Goal: Obtain resource: Download file/media

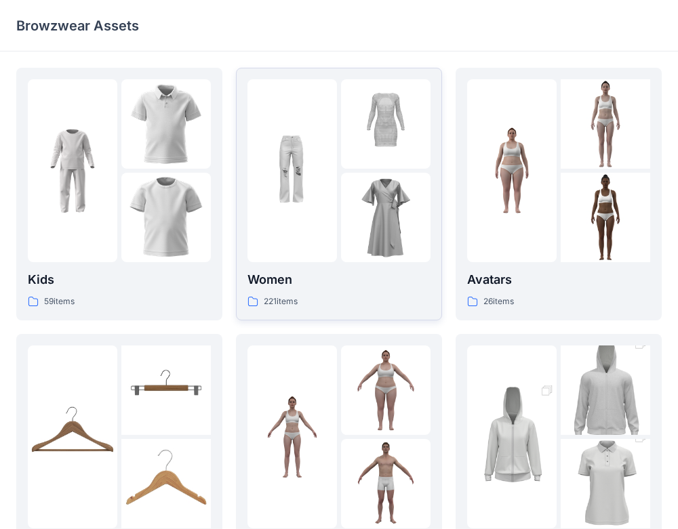
click at [291, 281] on p "Women" at bounding box center [338, 279] width 183 height 19
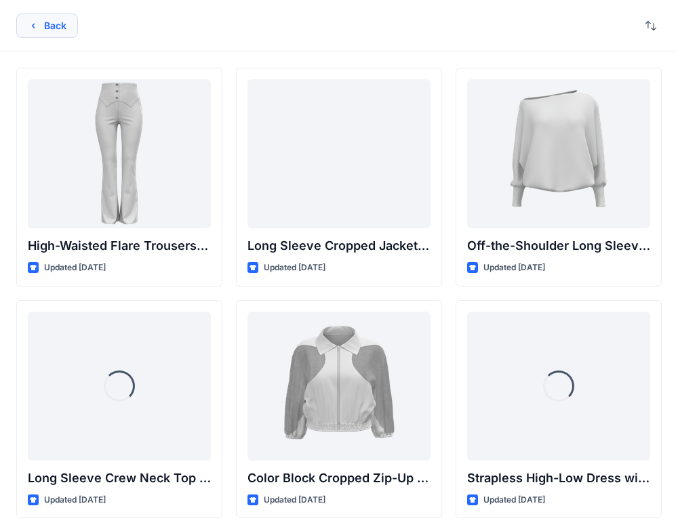
click at [58, 25] on button "Back" at bounding box center [47, 26] width 62 height 24
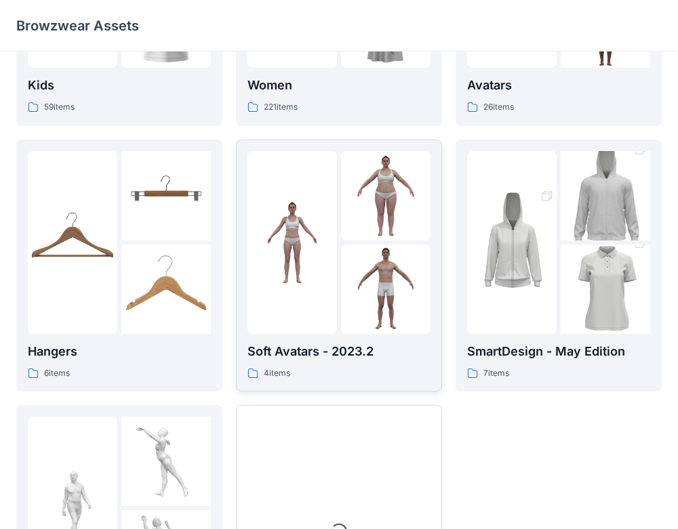
scroll to position [360, 0]
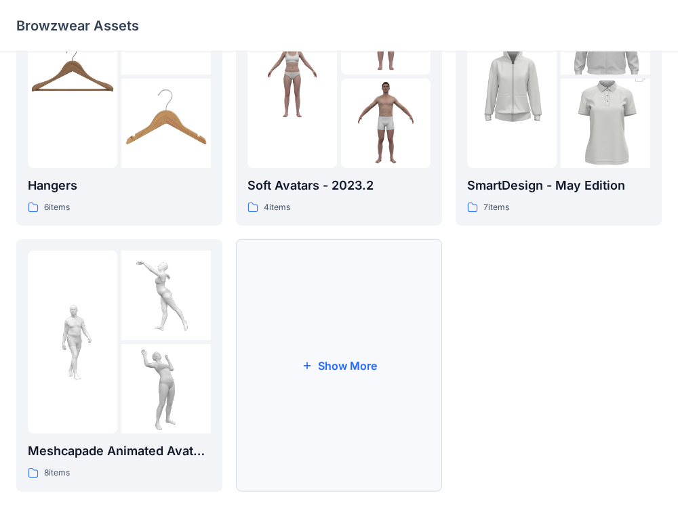
click at [404, 385] on button "Show More" at bounding box center [339, 365] width 206 height 253
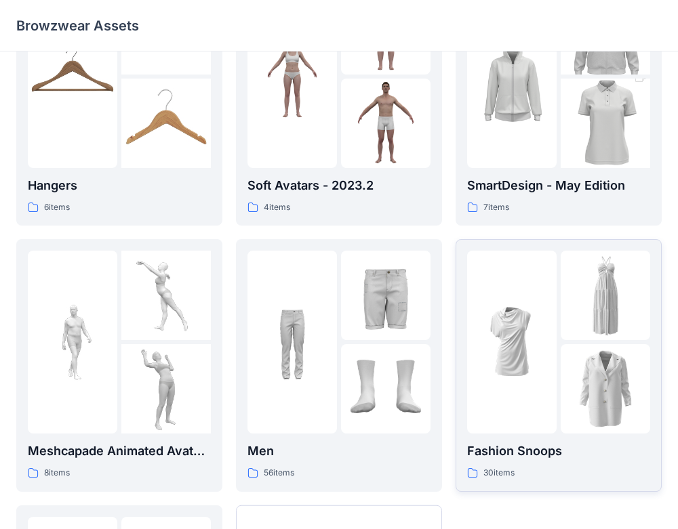
click at [510, 448] on p "Fashion Snoops" at bounding box center [558, 451] width 183 height 19
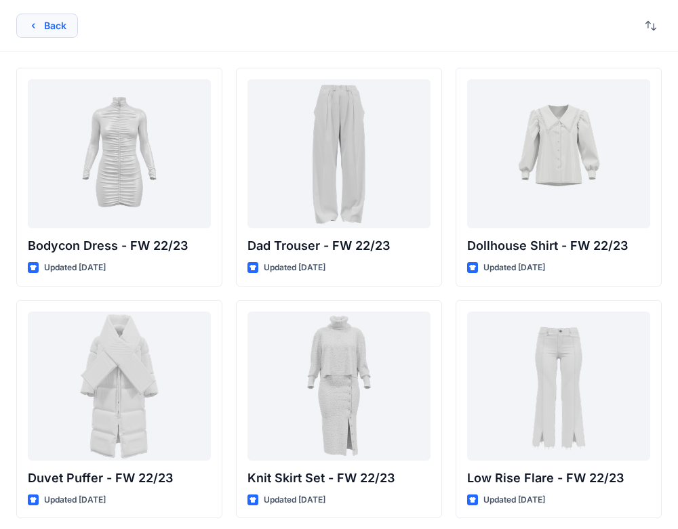
click at [35, 33] on button "Back" at bounding box center [47, 26] width 62 height 24
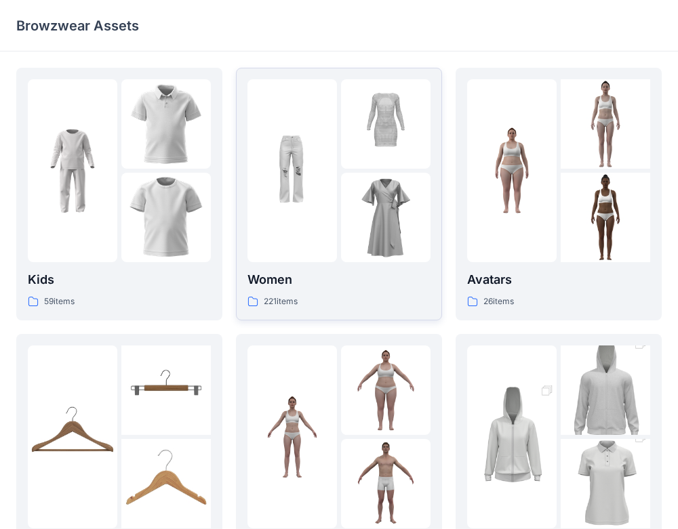
click at [418, 166] on img at bounding box center [385, 123] width 89 height 89
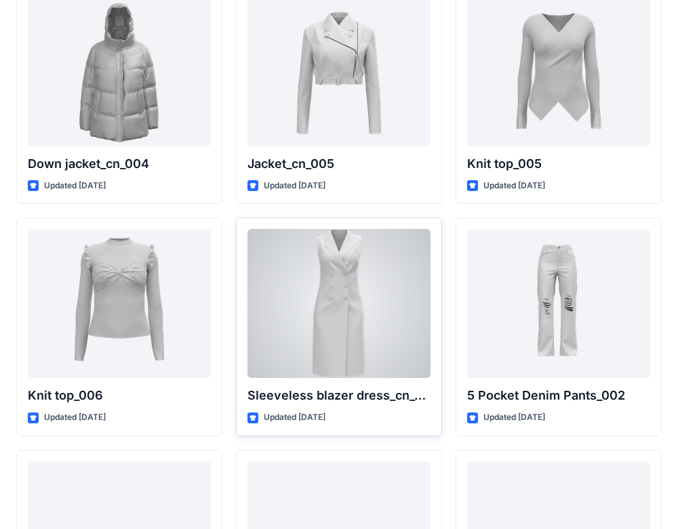
scroll to position [8900, 0]
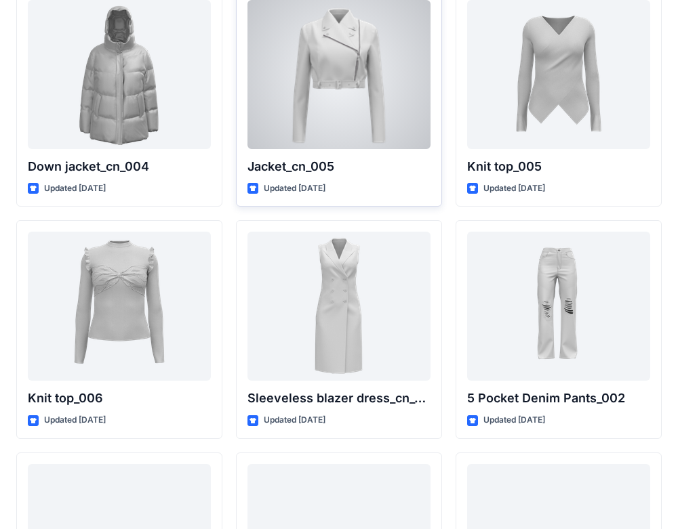
click at [346, 79] on div at bounding box center [338, 74] width 183 height 149
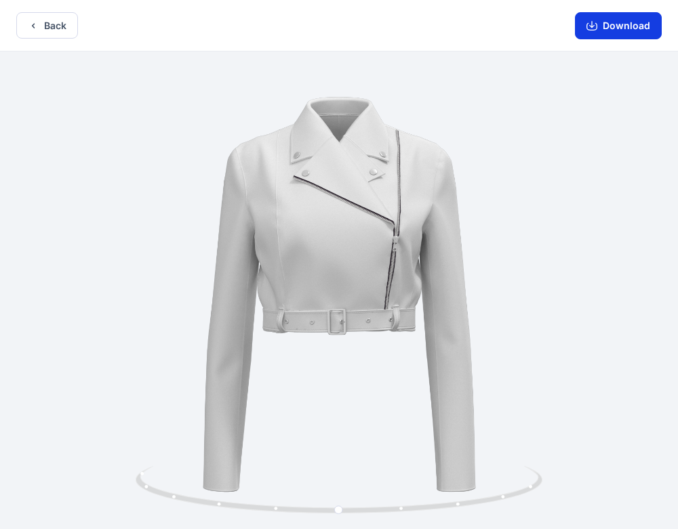
click at [628, 21] on button "Download" at bounding box center [618, 25] width 87 height 27
click at [35, 19] on button "Back" at bounding box center [47, 25] width 62 height 26
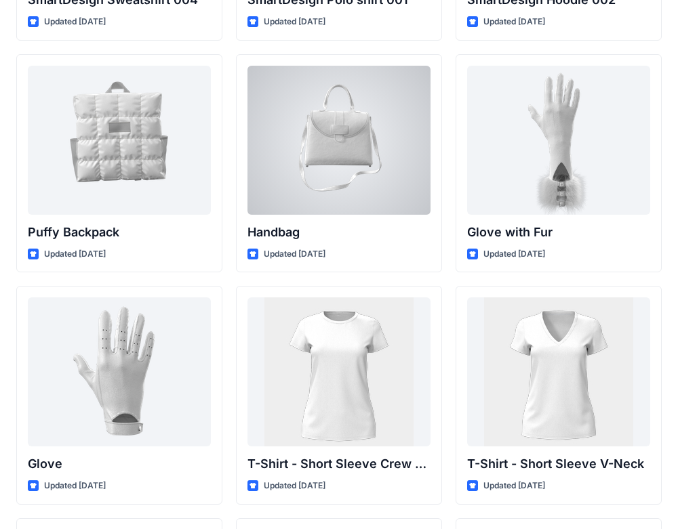
scroll to position [10462, 0]
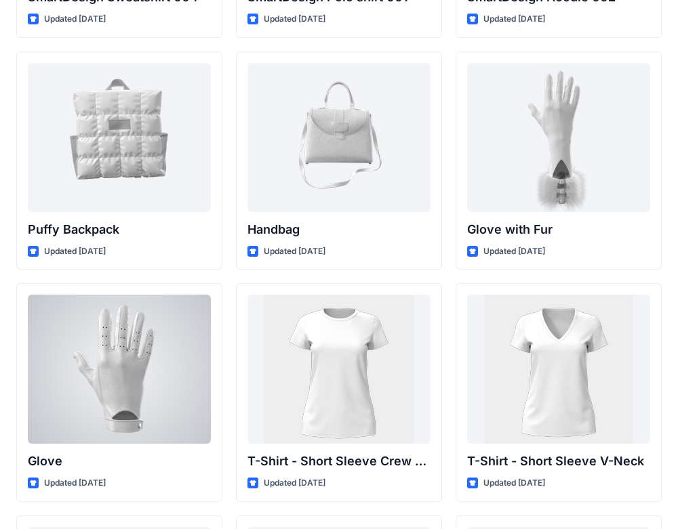
click at [134, 340] on div at bounding box center [119, 369] width 183 height 149
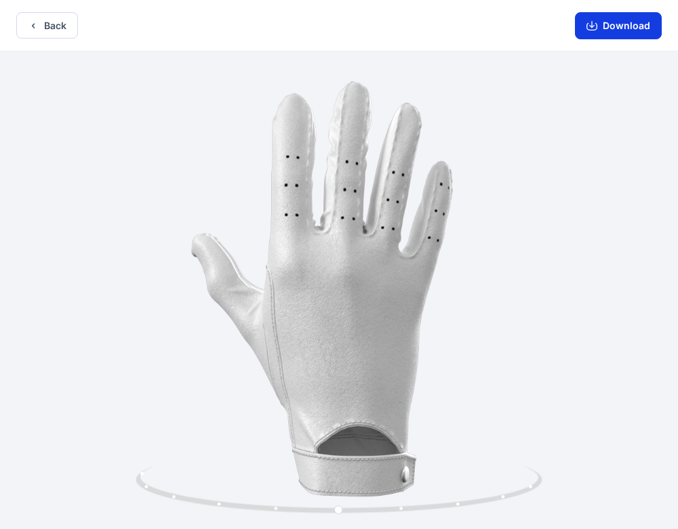
click at [599, 22] on button "Download" at bounding box center [618, 25] width 87 height 27
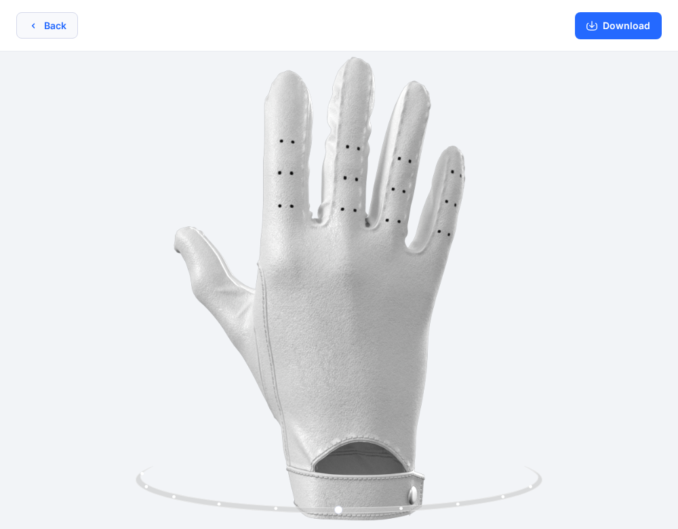
click at [47, 17] on button "Back" at bounding box center [47, 25] width 62 height 26
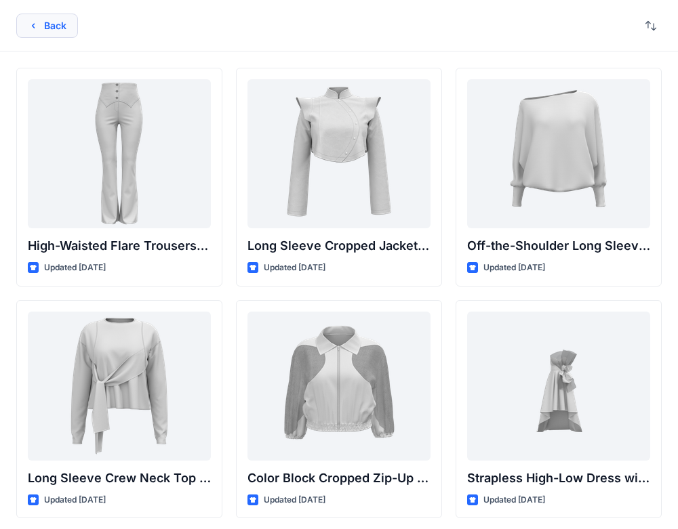
click at [33, 22] on icon "button" at bounding box center [33, 25] width 11 height 11
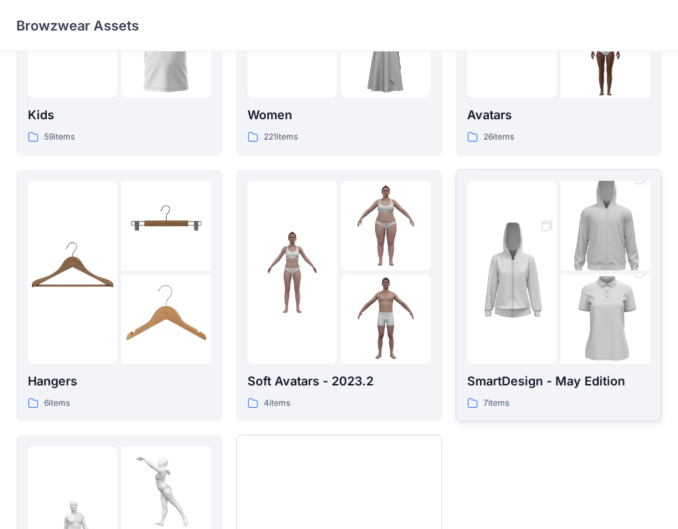
scroll to position [169, 0]
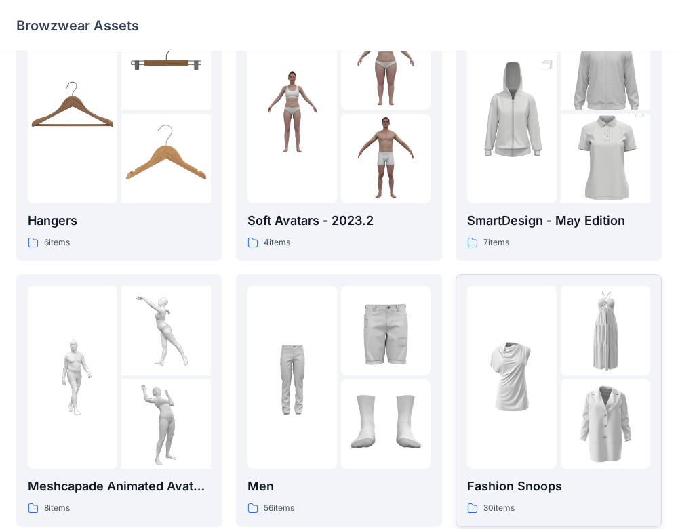
scroll to position [337, 0]
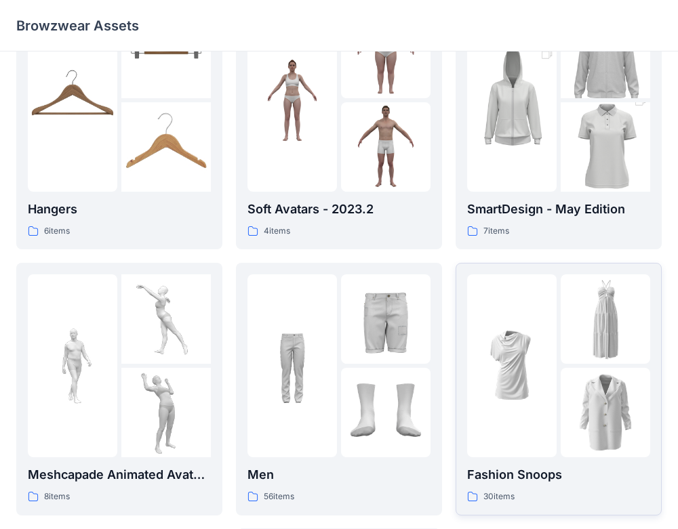
click at [501, 462] on div "Fashion Snoops 30 items" at bounding box center [558, 389] width 183 height 230
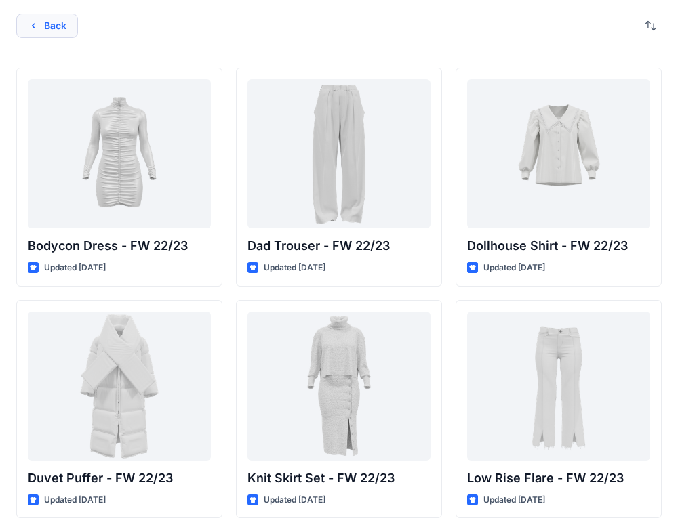
click at [29, 27] on icon "button" at bounding box center [33, 25] width 11 height 11
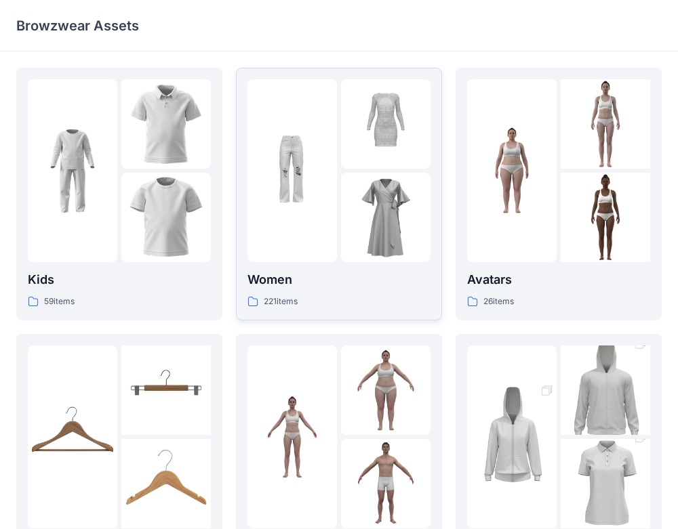
click at [339, 276] on p "Women" at bounding box center [338, 279] width 183 height 19
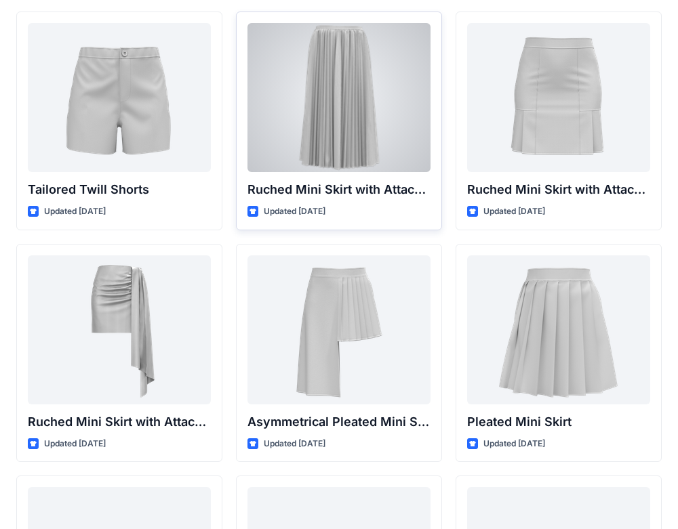
scroll to position [3539, 0]
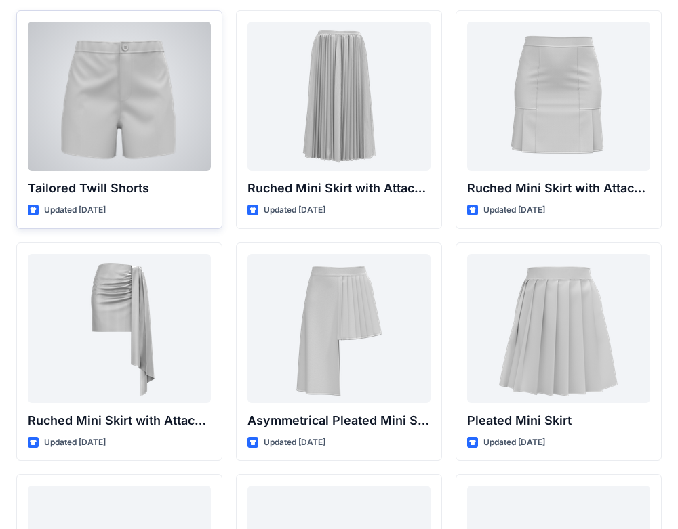
click at [143, 104] on div at bounding box center [119, 96] width 183 height 149
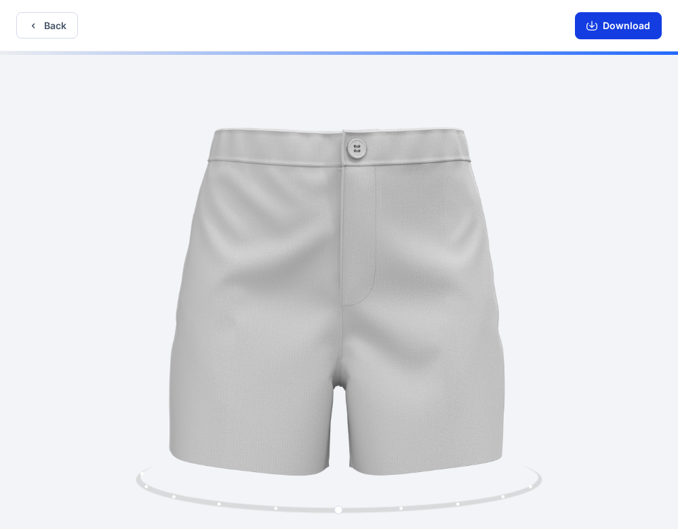
click at [635, 24] on button "Download" at bounding box center [618, 25] width 87 height 27
